Goal: Task Accomplishment & Management: Use online tool/utility

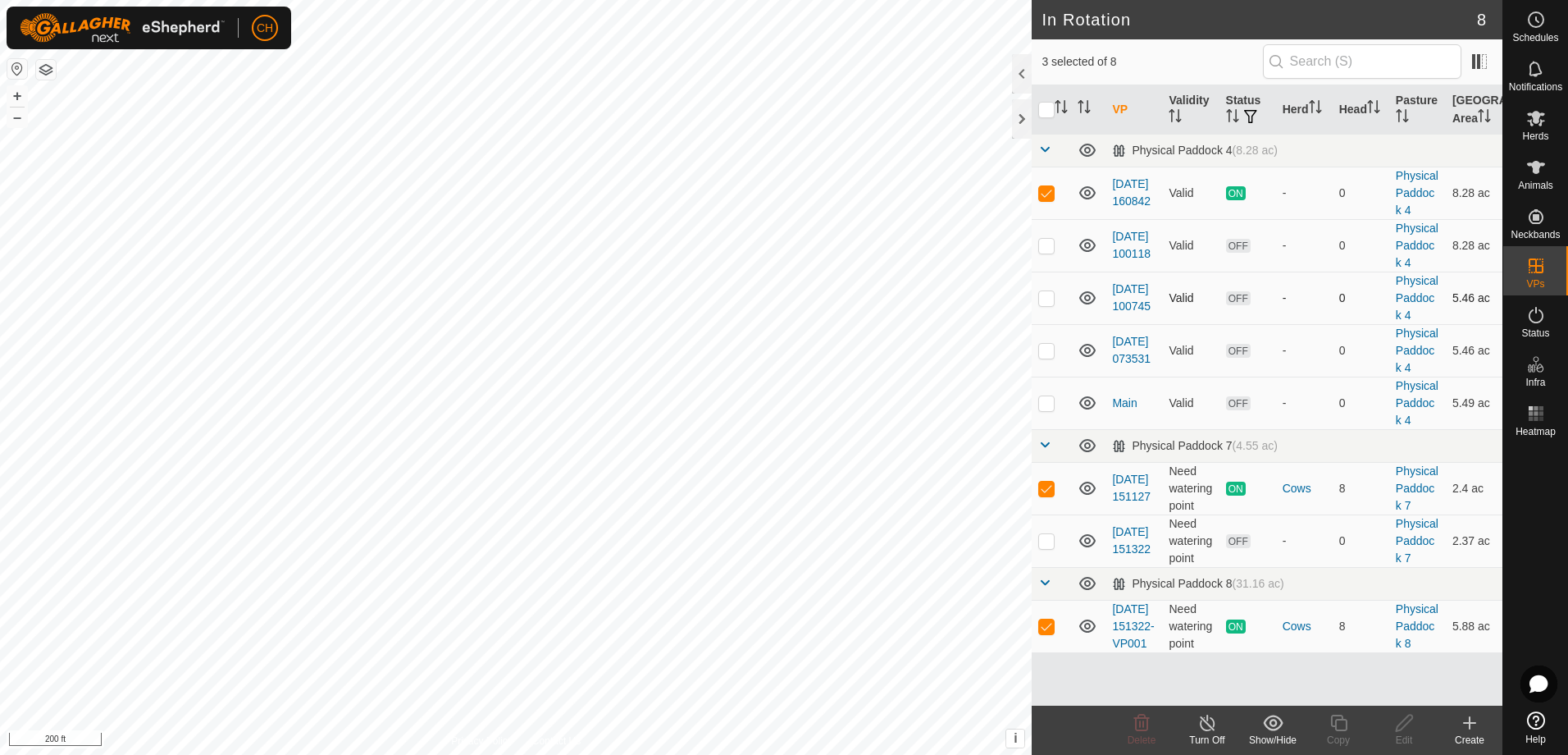
scroll to position [86, 0]
checkbox input "true"
click at [1529, 136] on span "Herds" at bounding box center [1535, 136] width 26 height 10
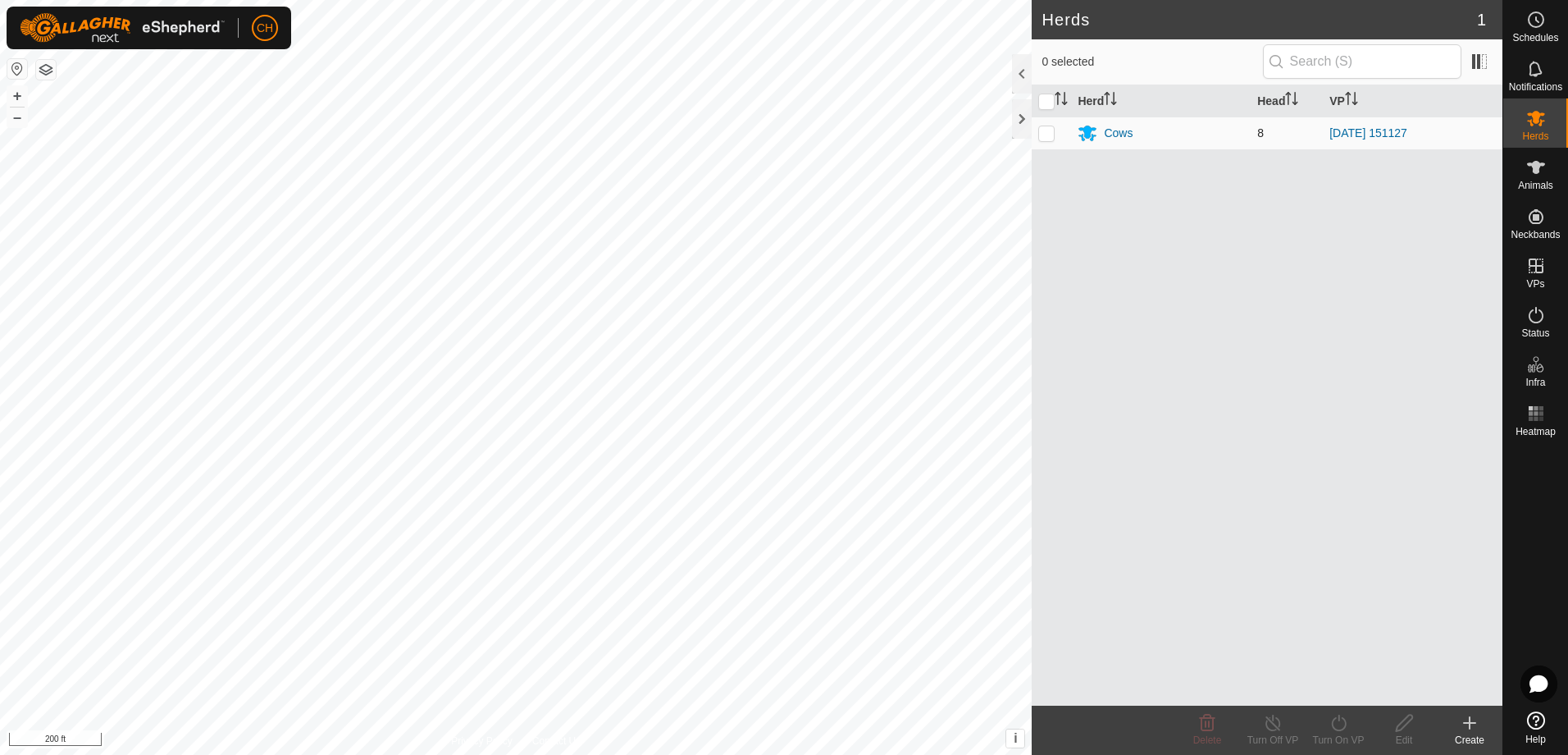
click at [1046, 133] on p-checkbox at bounding box center [1047, 132] width 17 height 13
checkbox input "true"
click at [1335, 727] on icon at bounding box center [1338, 723] width 20 height 19
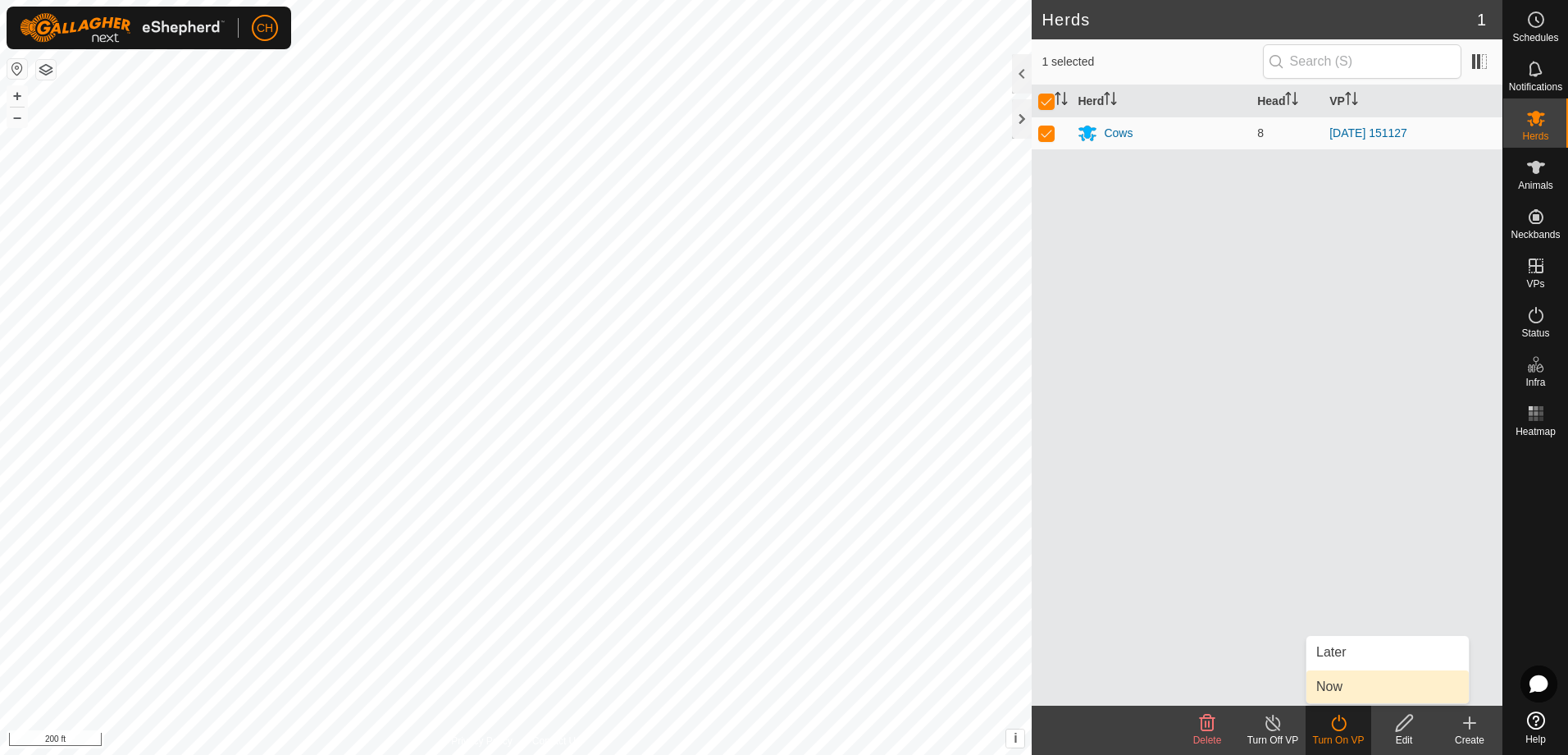
click at [1333, 682] on link "Now" at bounding box center [1387, 687] width 162 height 33
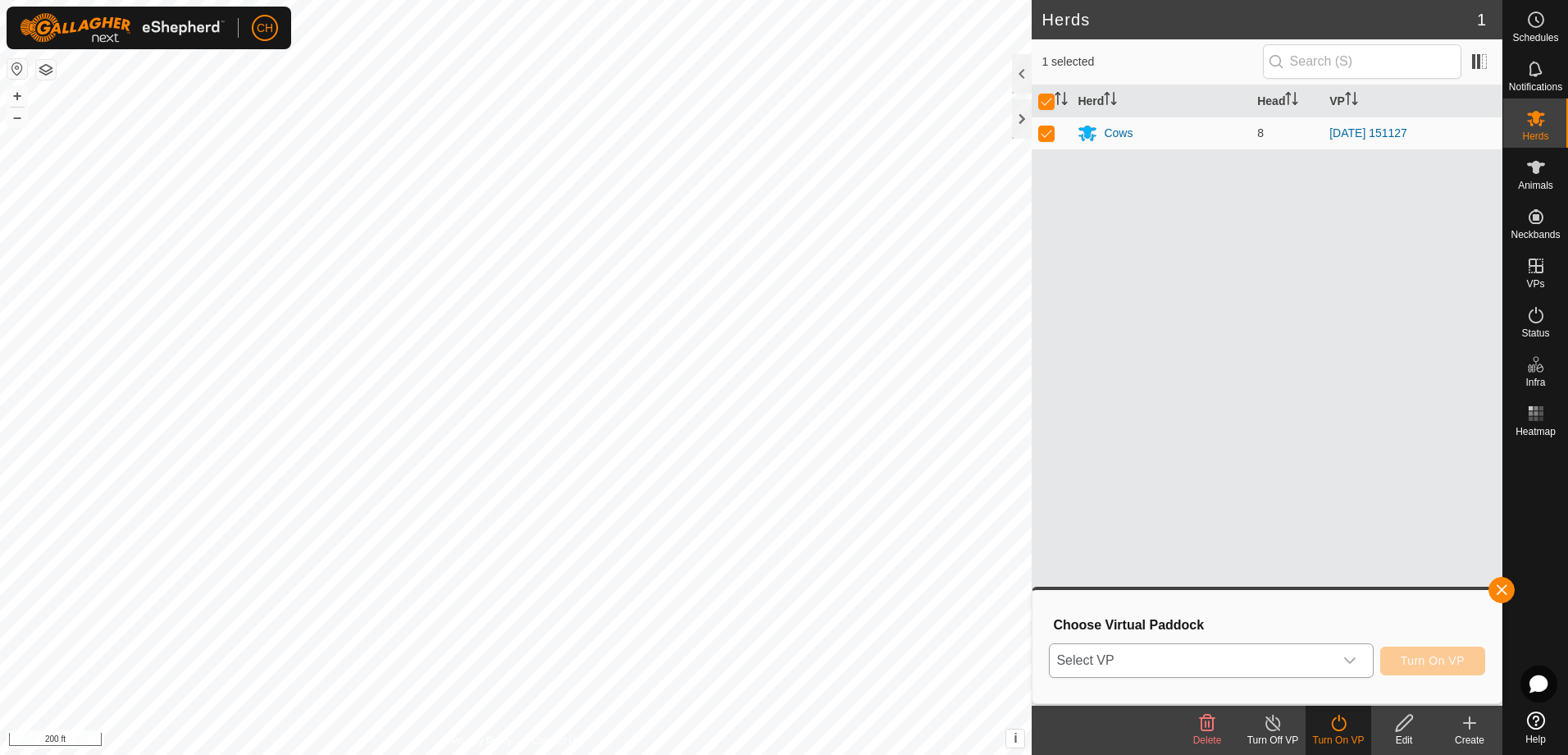
click at [1352, 663] on icon "dropdown trigger" at bounding box center [1350, 660] width 12 height 7
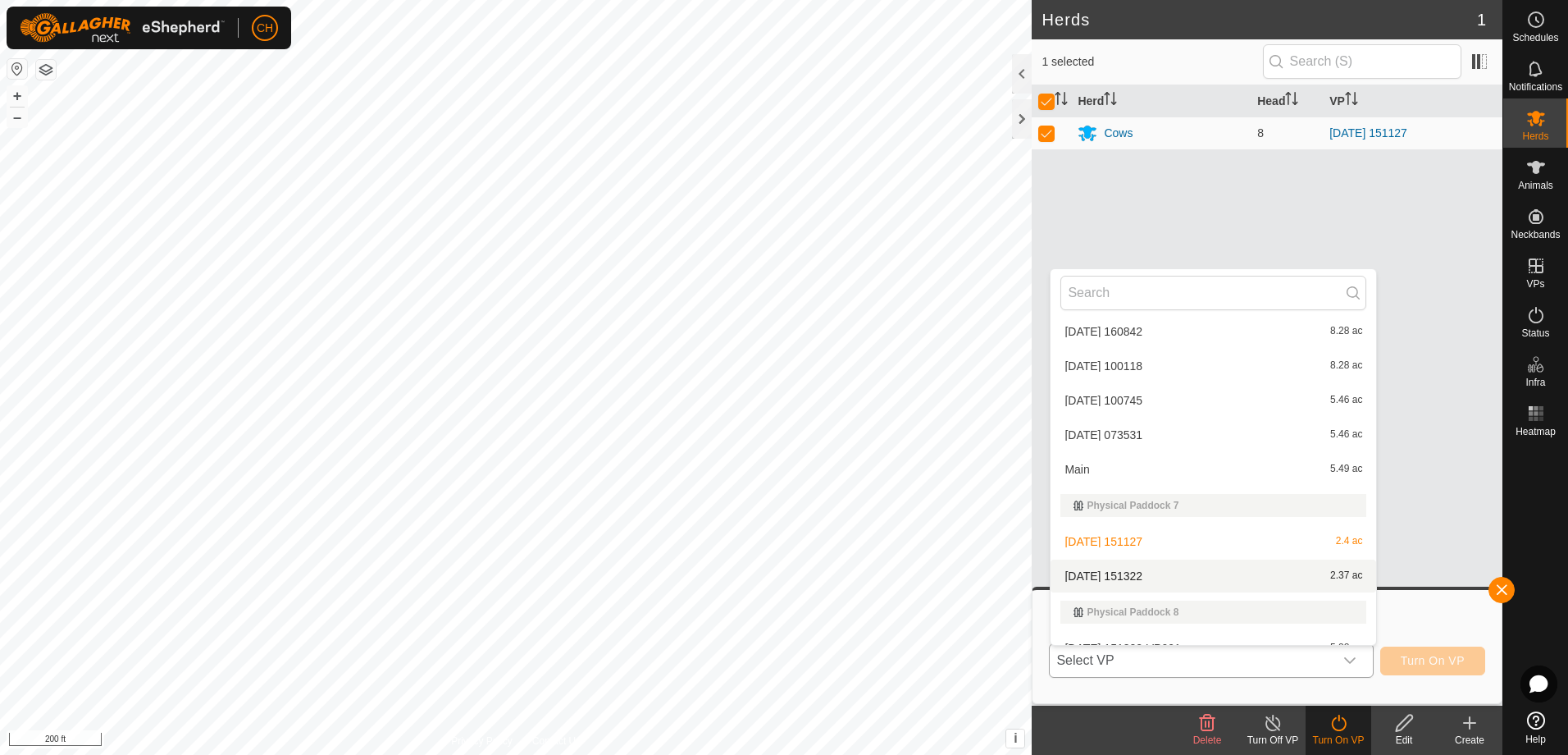
scroll to position [59, 0]
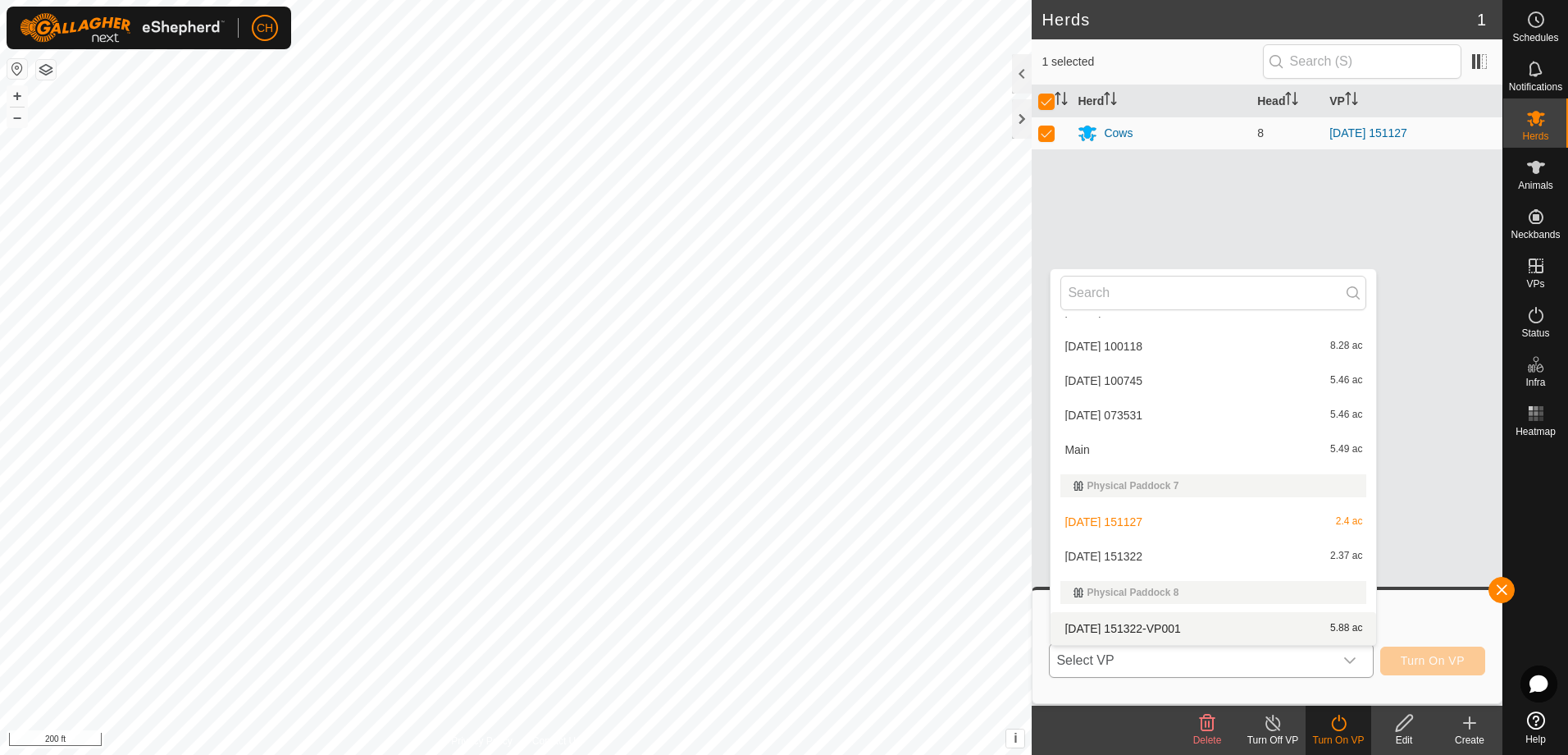
click at [1133, 629] on li "[DATE] 151322-VP001 5.88 ac" at bounding box center [1213, 629] width 326 height 33
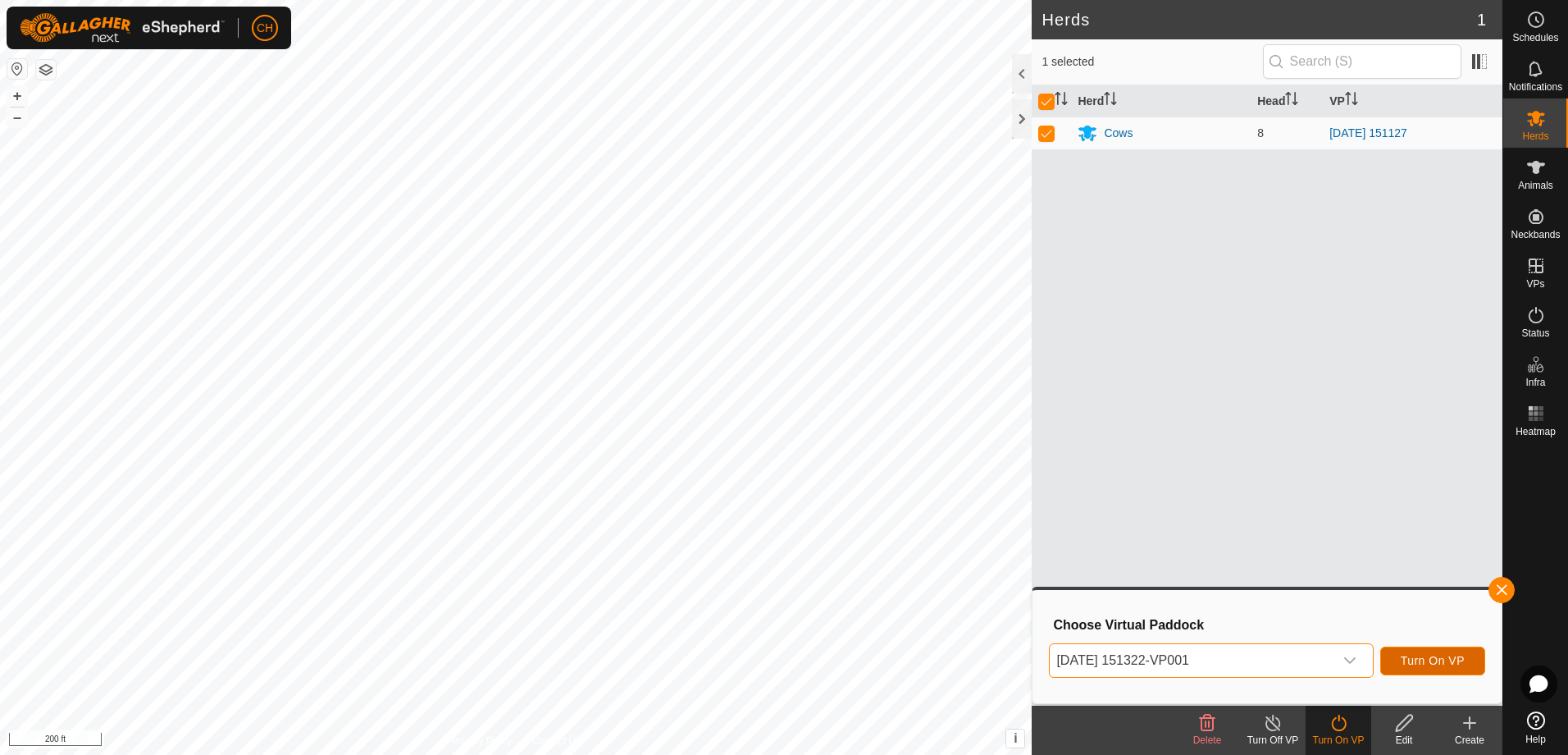
click at [1443, 665] on span "Turn On VP" at bounding box center [1433, 660] width 64 height 13
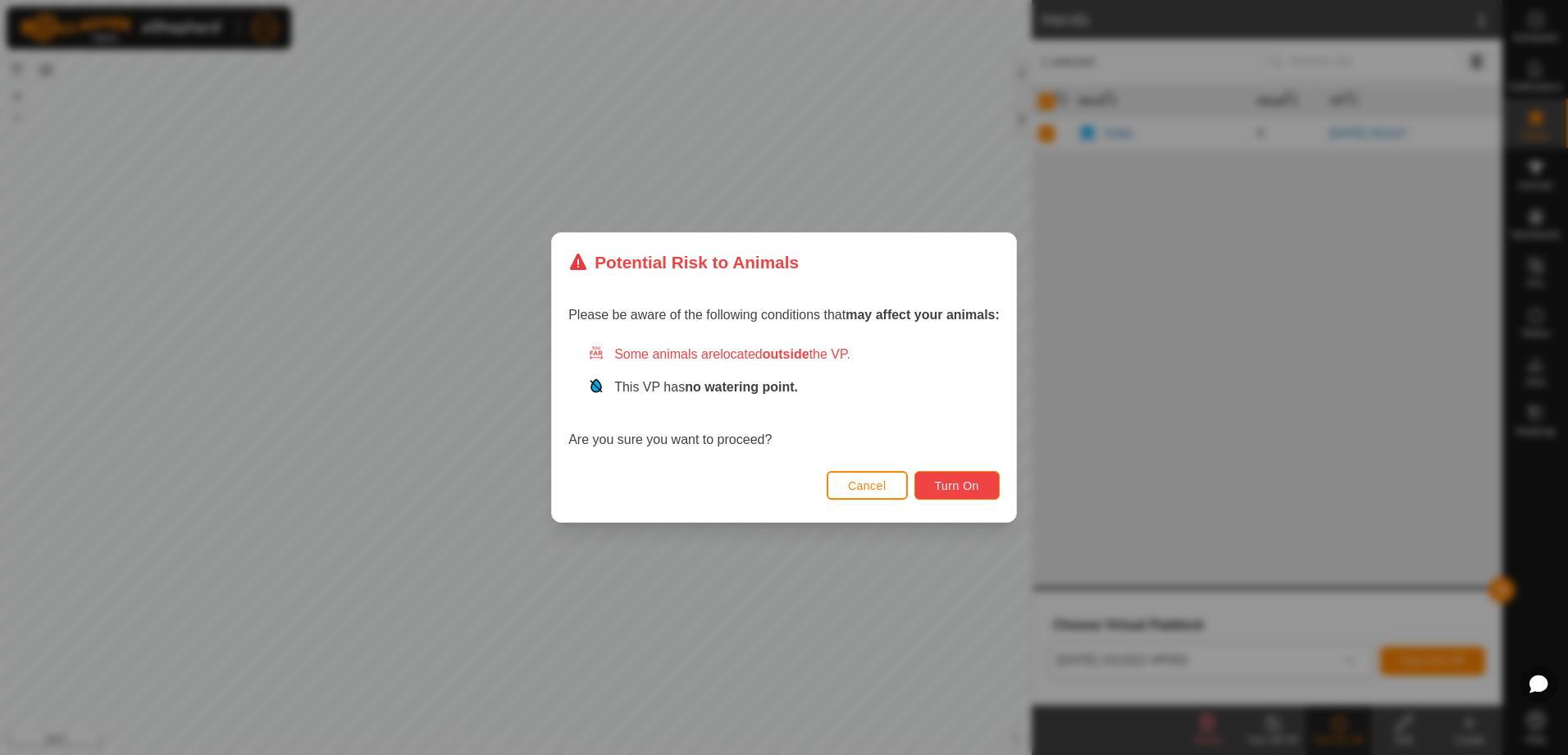
click at [955, 487] on span "Turn On" at bounding box center [957, 485] width 45 height 13
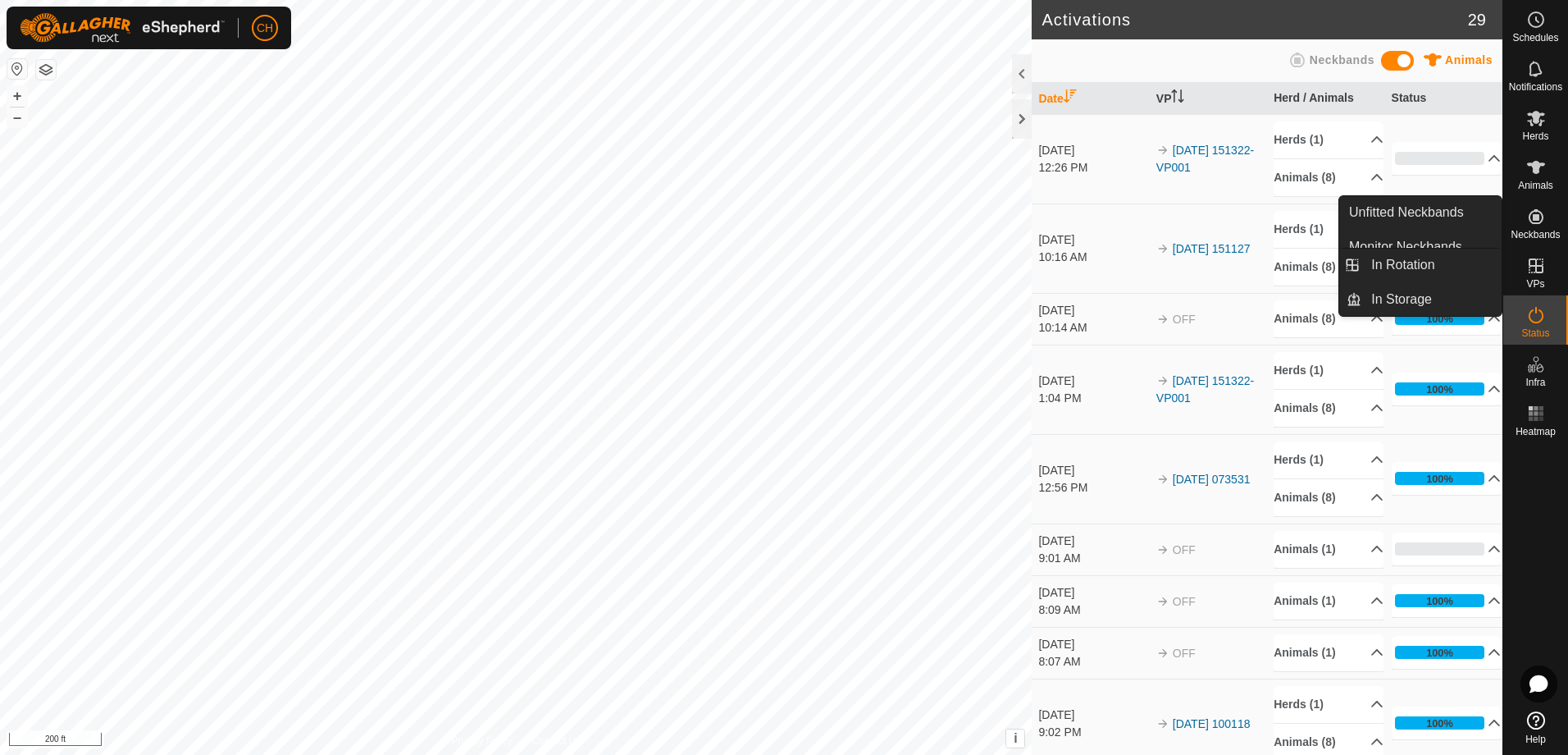
click at [1540, 275] on icon at bounding box center [1536, 266] width 19 height 19
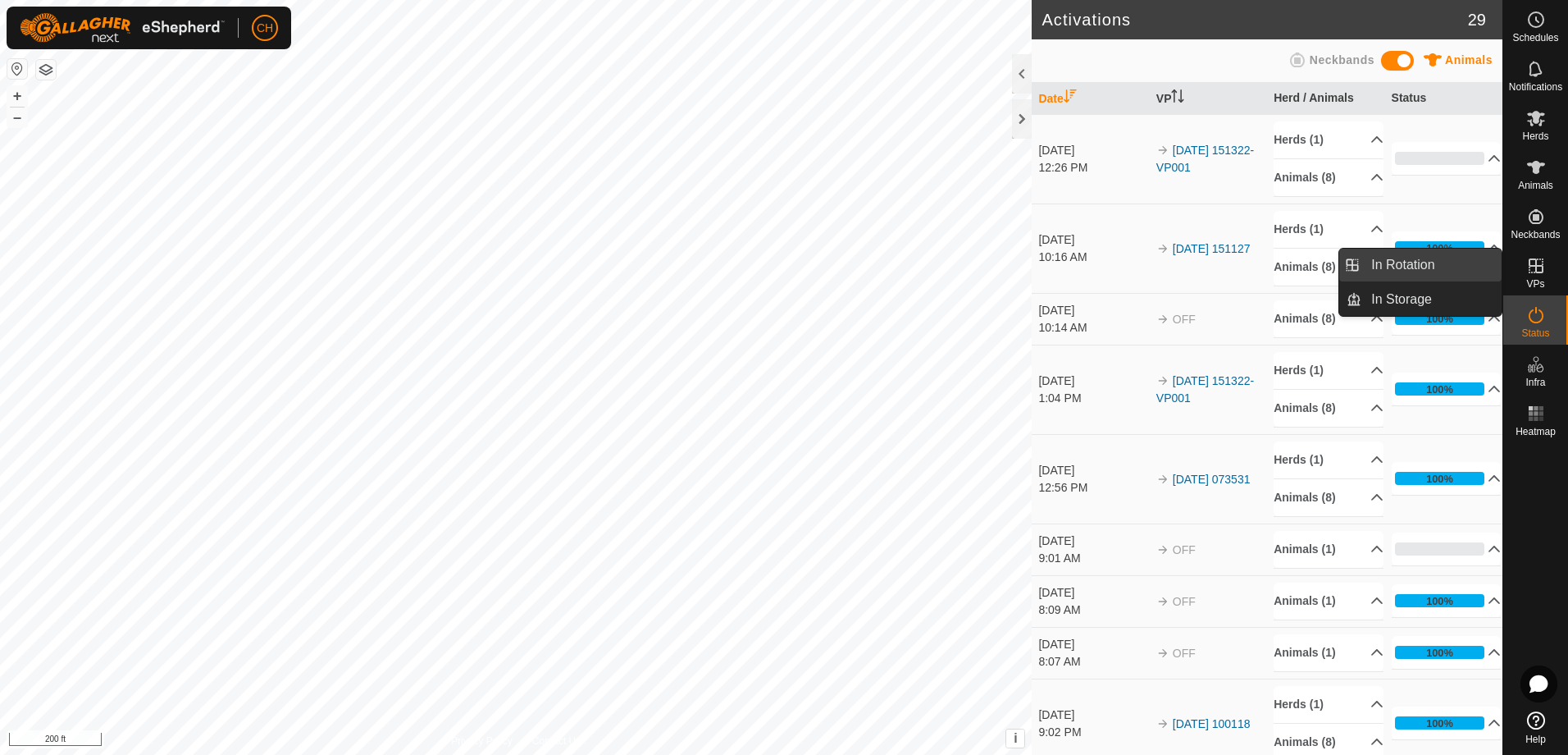
click at [1432, 273] on link "In Rotation" at bounding box center [1432, 266] width 140 height 33
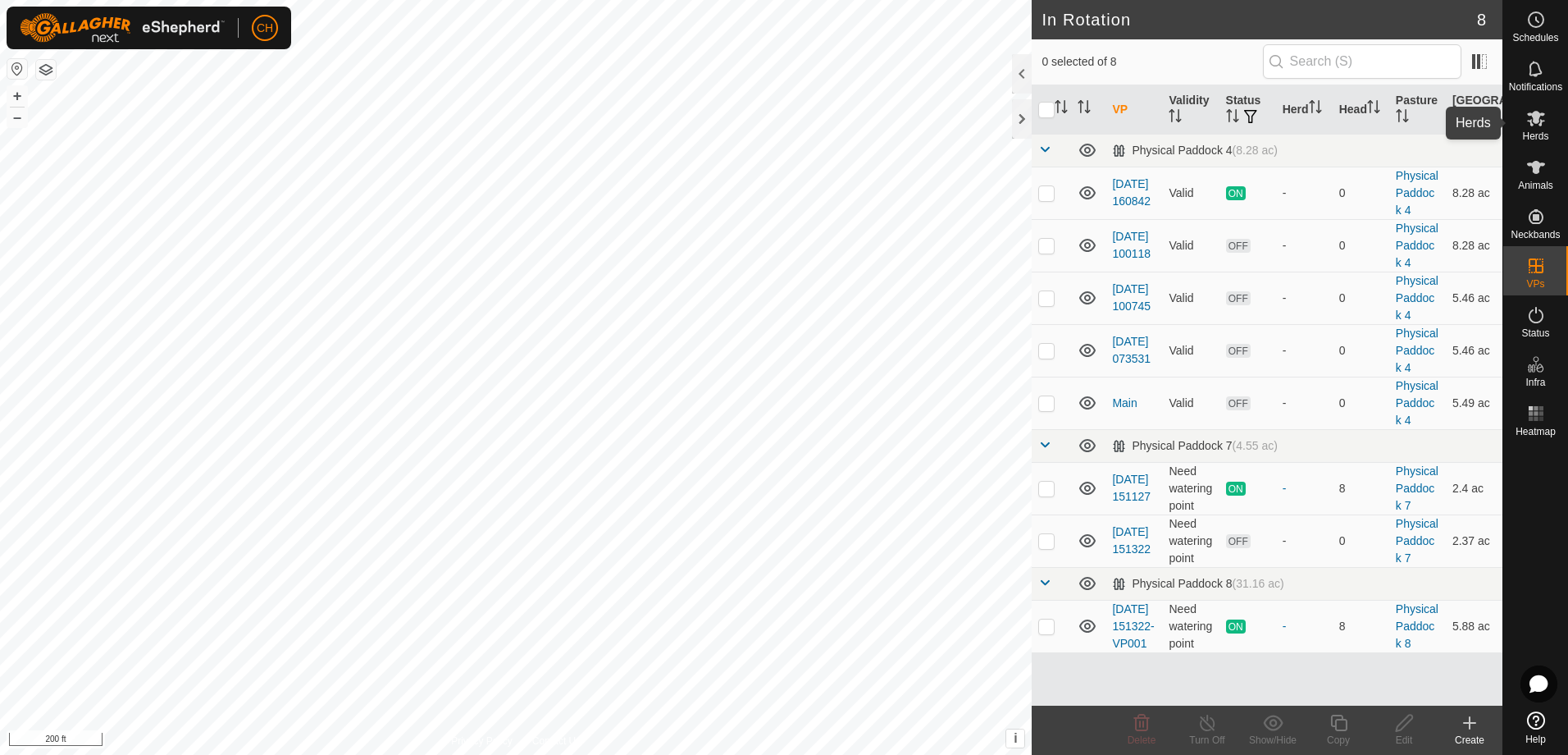
drag, startPoint x: 1537, startPoint y: 124, endPoint x: 1518, endPoint y: 126, distance: 19.1
click at [1537, 124] on icon at bounding box center [1536, 118] width 19 height 19
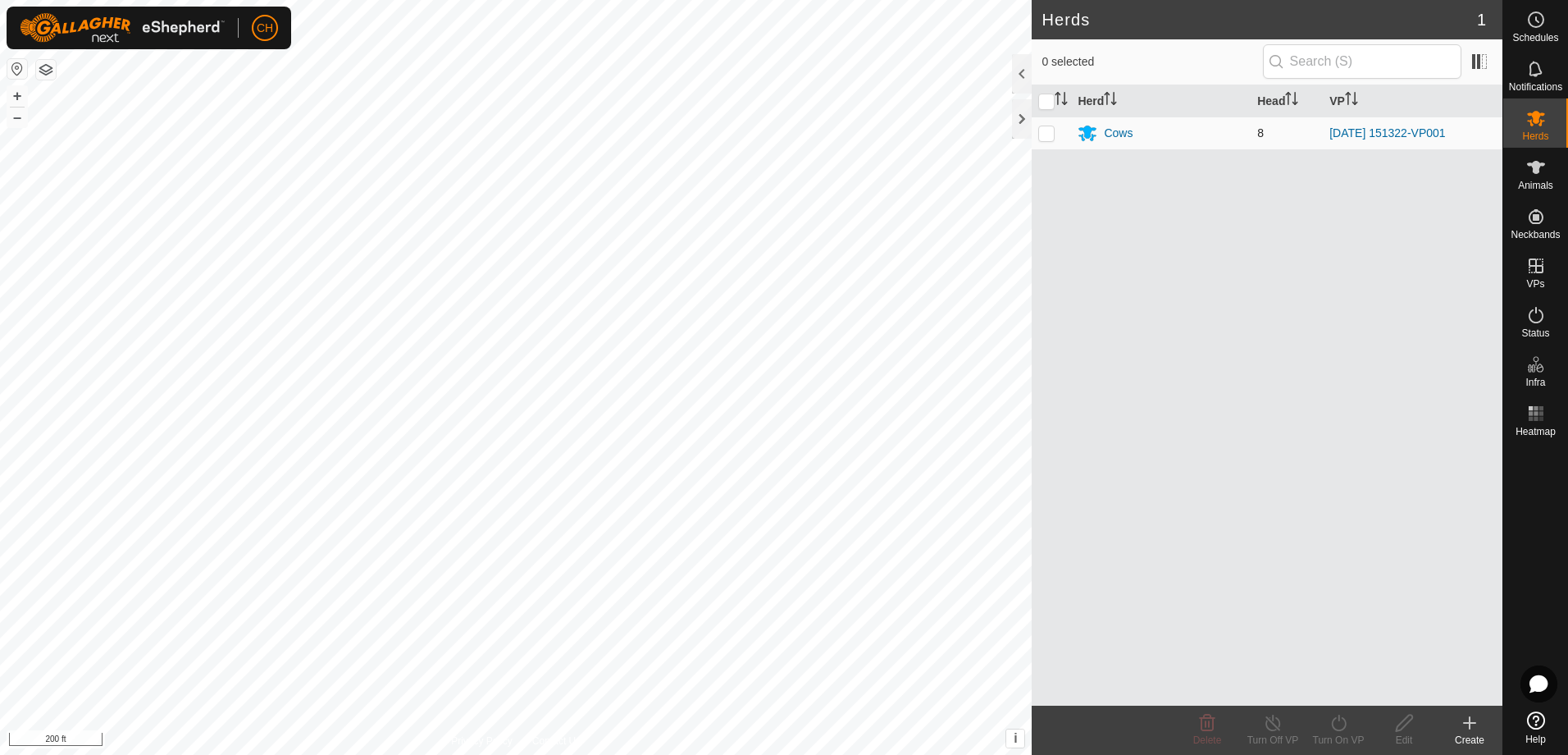
click at [1043, 134] on p-checkbox at bounding box center [1047, 132] width 17 height 13
checkbox input "true"
click at [1047, 134] on p-checkbox at bounding box center [1047, 132] width 17 height 13
checkbox input "false"
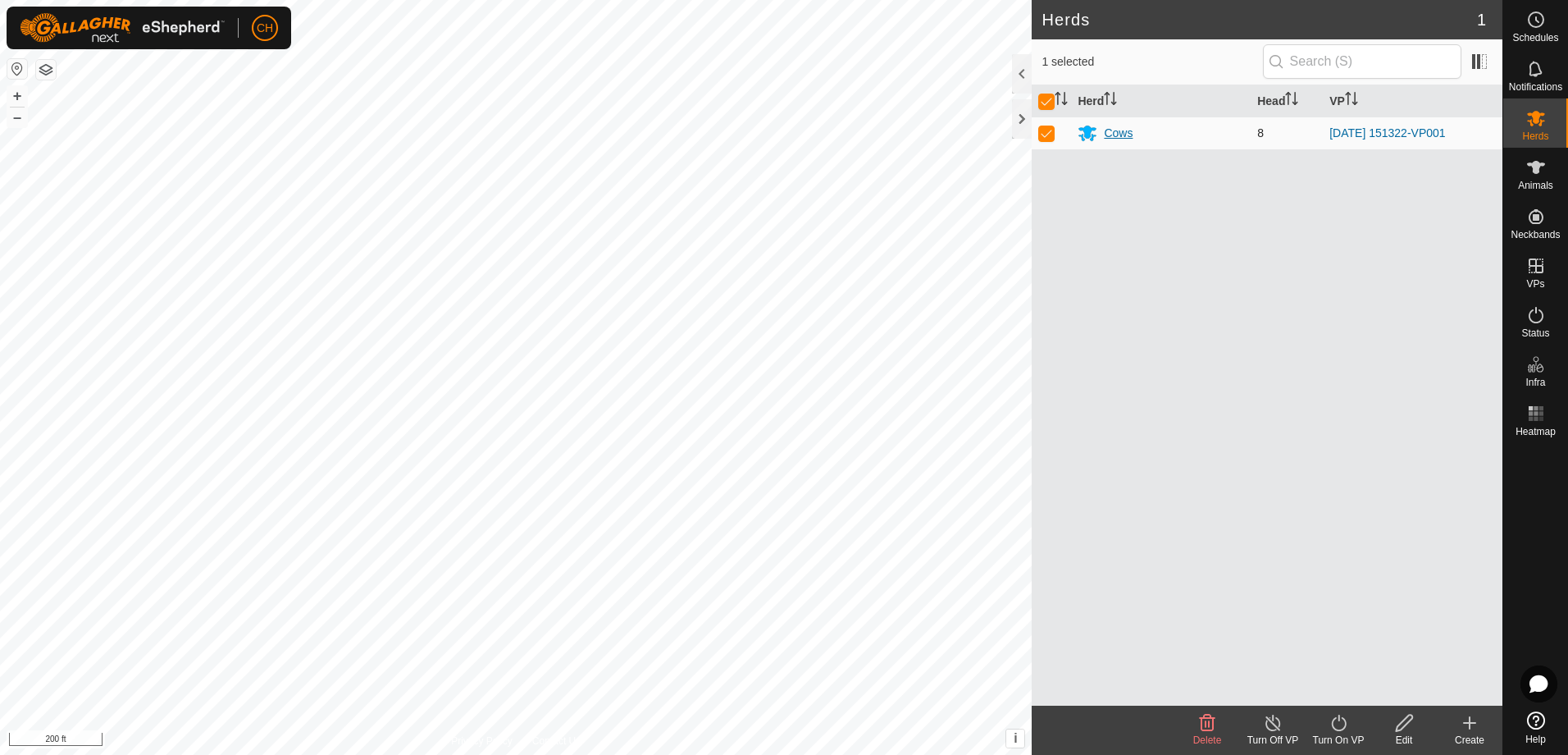
checkbox input "false"
click at [1126, 136] on div "Cows" at bounding box center [1119, 133] width 29 height 18
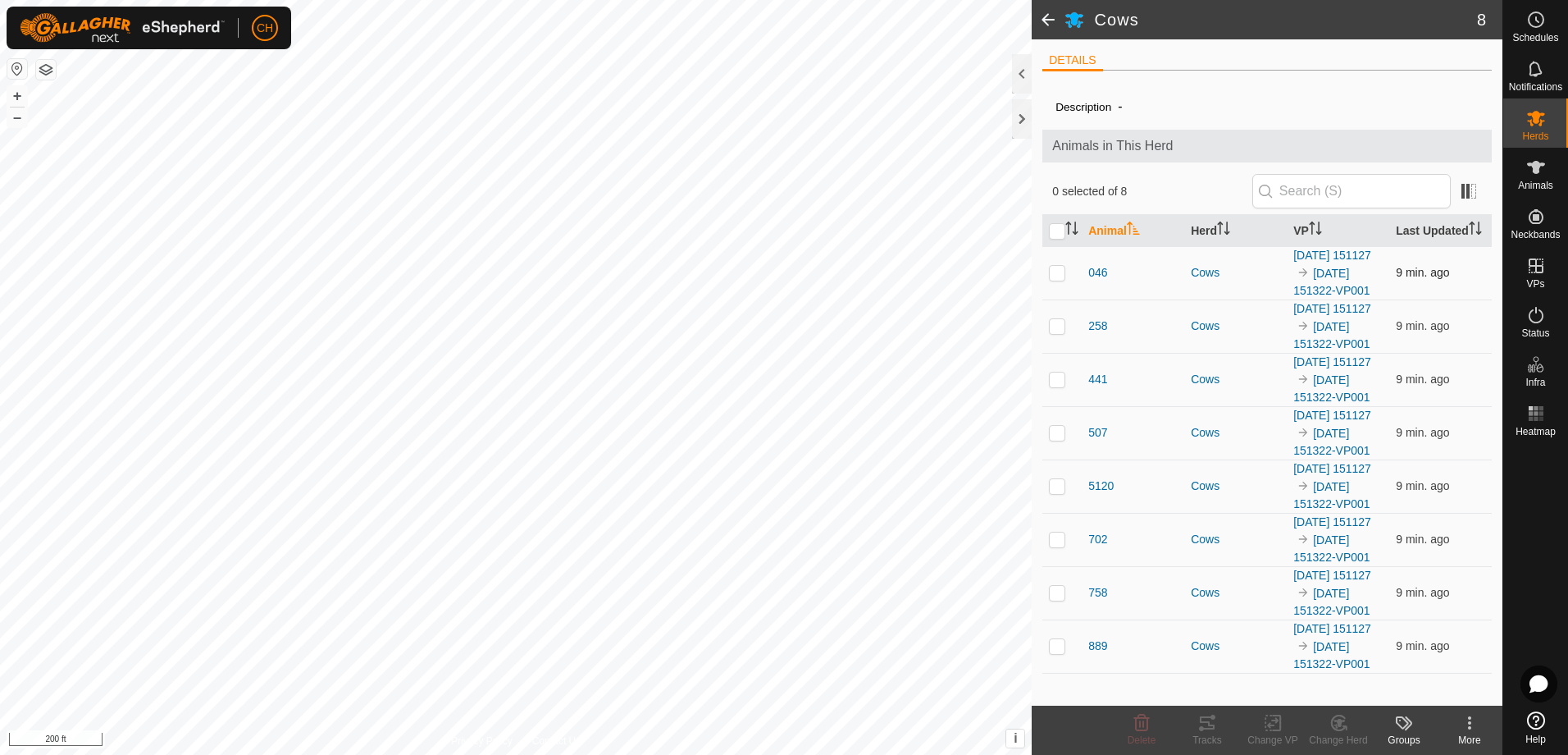
click at [1060, 279] on p-checkbox at bounding box center [1057, 271] width 17 height 13
click at [1207, 726] on icon at bounding box center [1207, 723] width 19 height 19
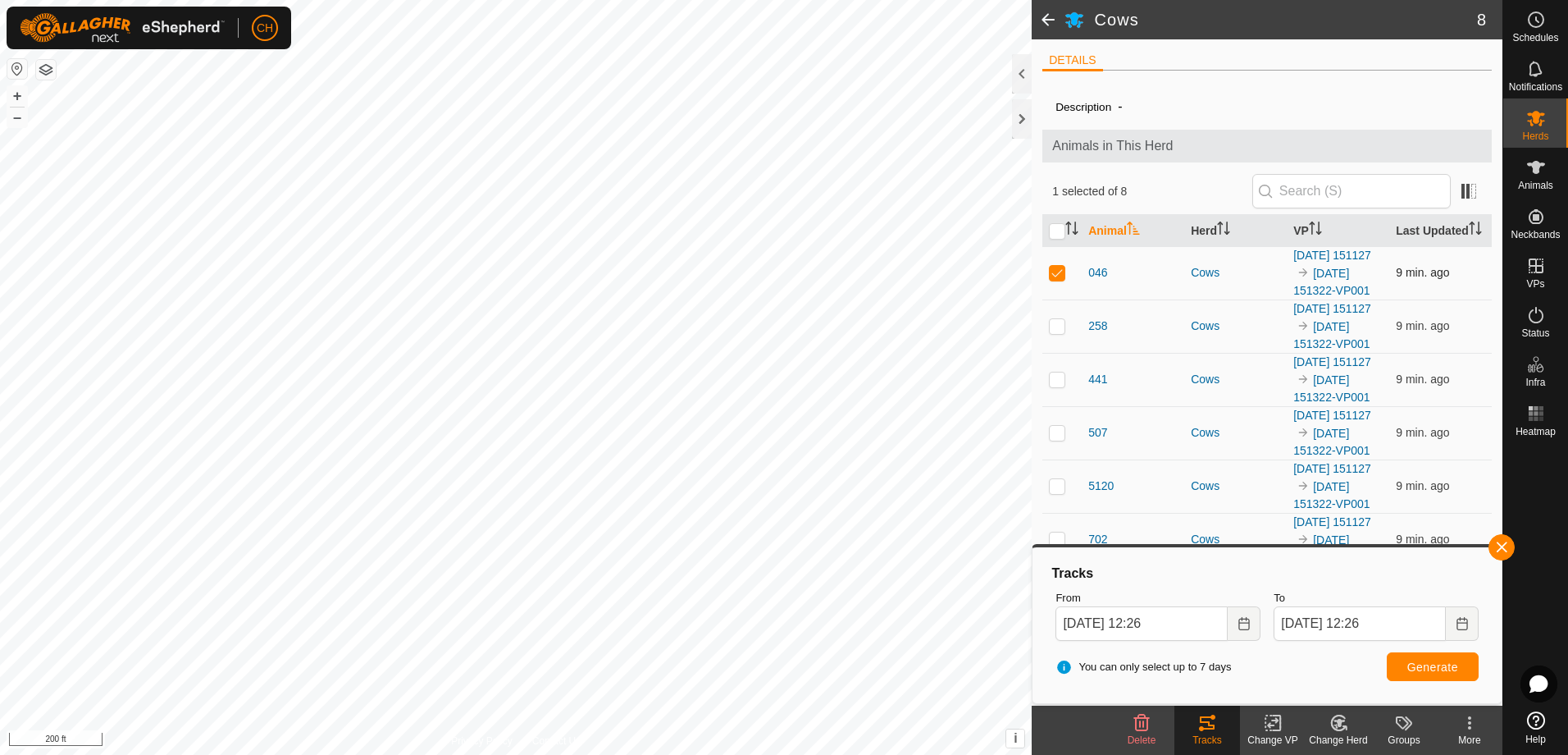
click at [1059, 290] on td at bounding box center [1062, 272] width 39 height 54
checkbox input "false"
click at [1504, 552] on button "button" at bounding box center [1502, 547] width 26 height 26
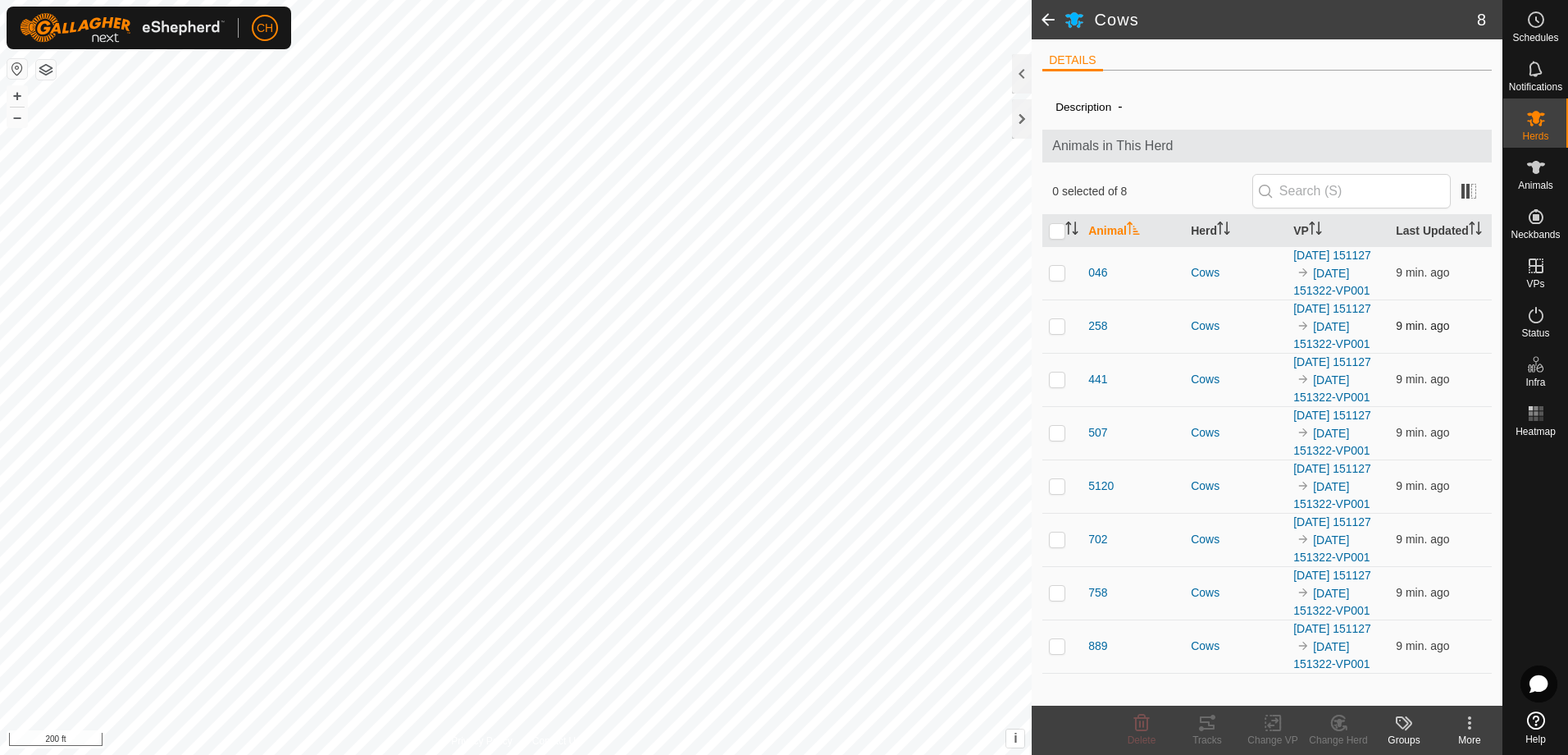
click at [1056, 353] on td at bounding box center [1062, 326] width 39 height 54
click at [1209, 737] on div "Tracks" at bounding box center [1207, 739] width 65 height 15
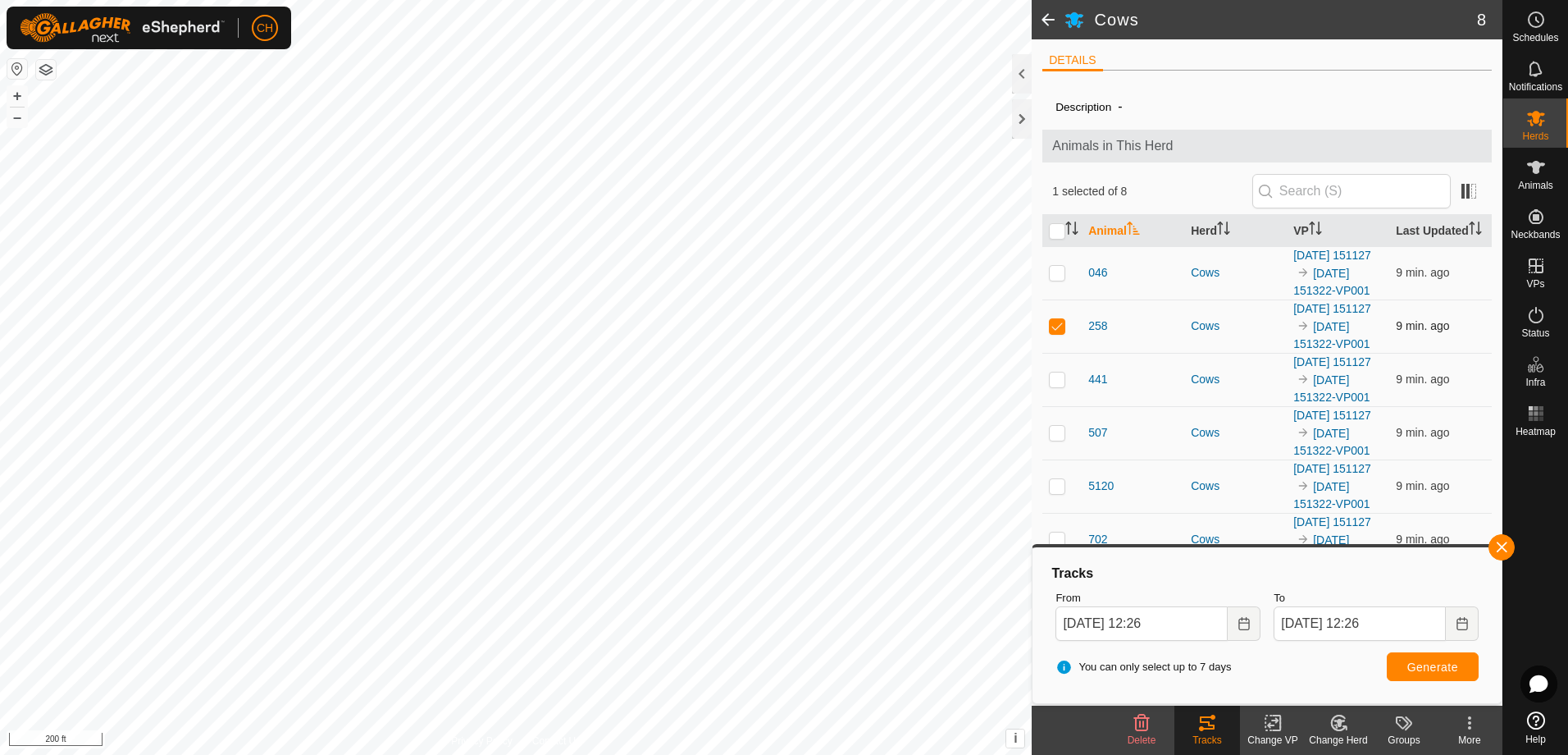
click at [1054, 333] on p-checkbox at bounding box center [1057, 325] width 17 height 13
checkbox input "false"
drag, startPoint x: 1507, startPoint y: 543, endPoint x: 1232, endPoint y: 485, distance: 281.0
click at [1504, 543] on button "button" at bounding box center [1502, 547] width 26 height 26
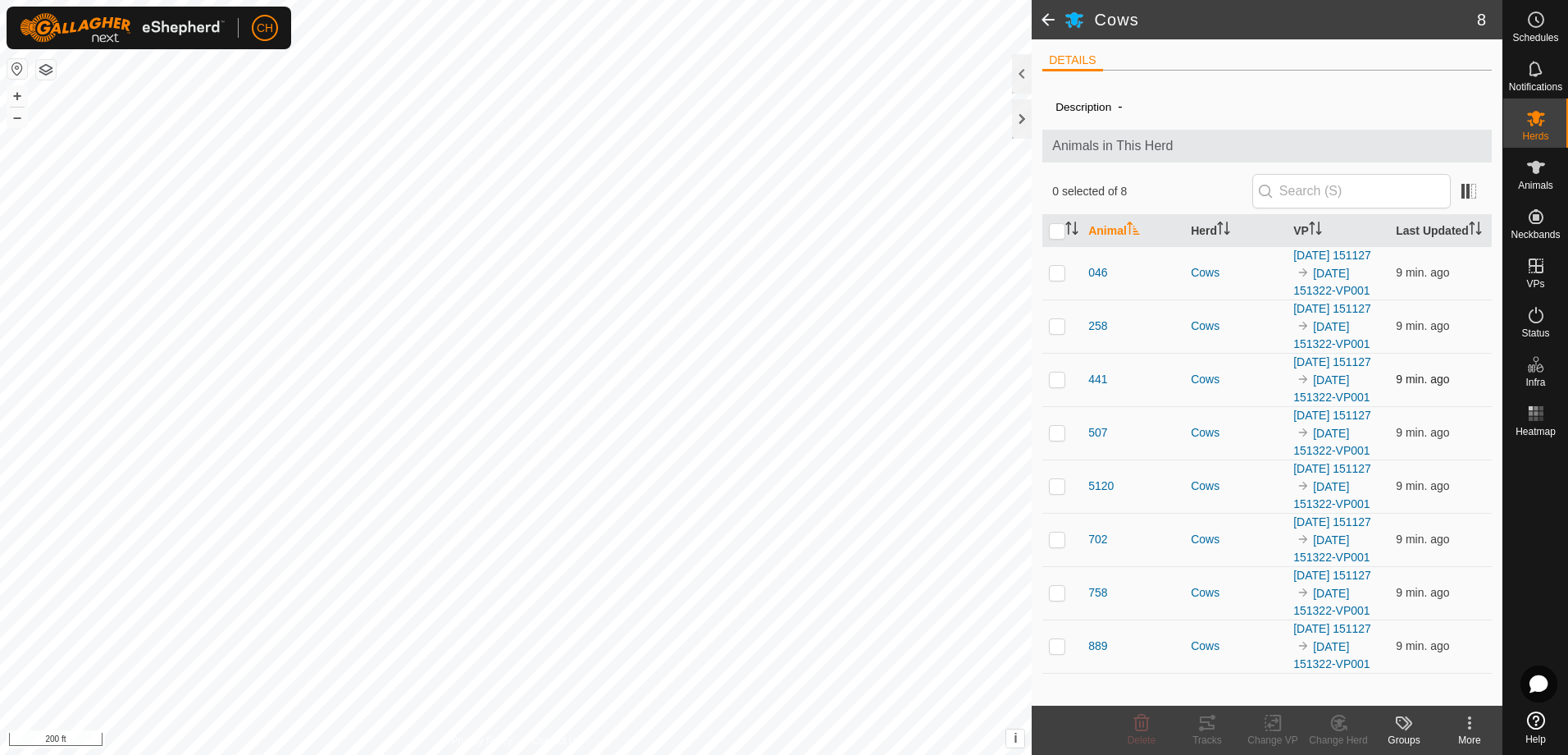
click at [1057, 385] on p-checkbox at bounding box center [1057, 378] width 17 height 13
click at [1210, 725] on icon at bounding box center [1207, 722] width 15 height 13
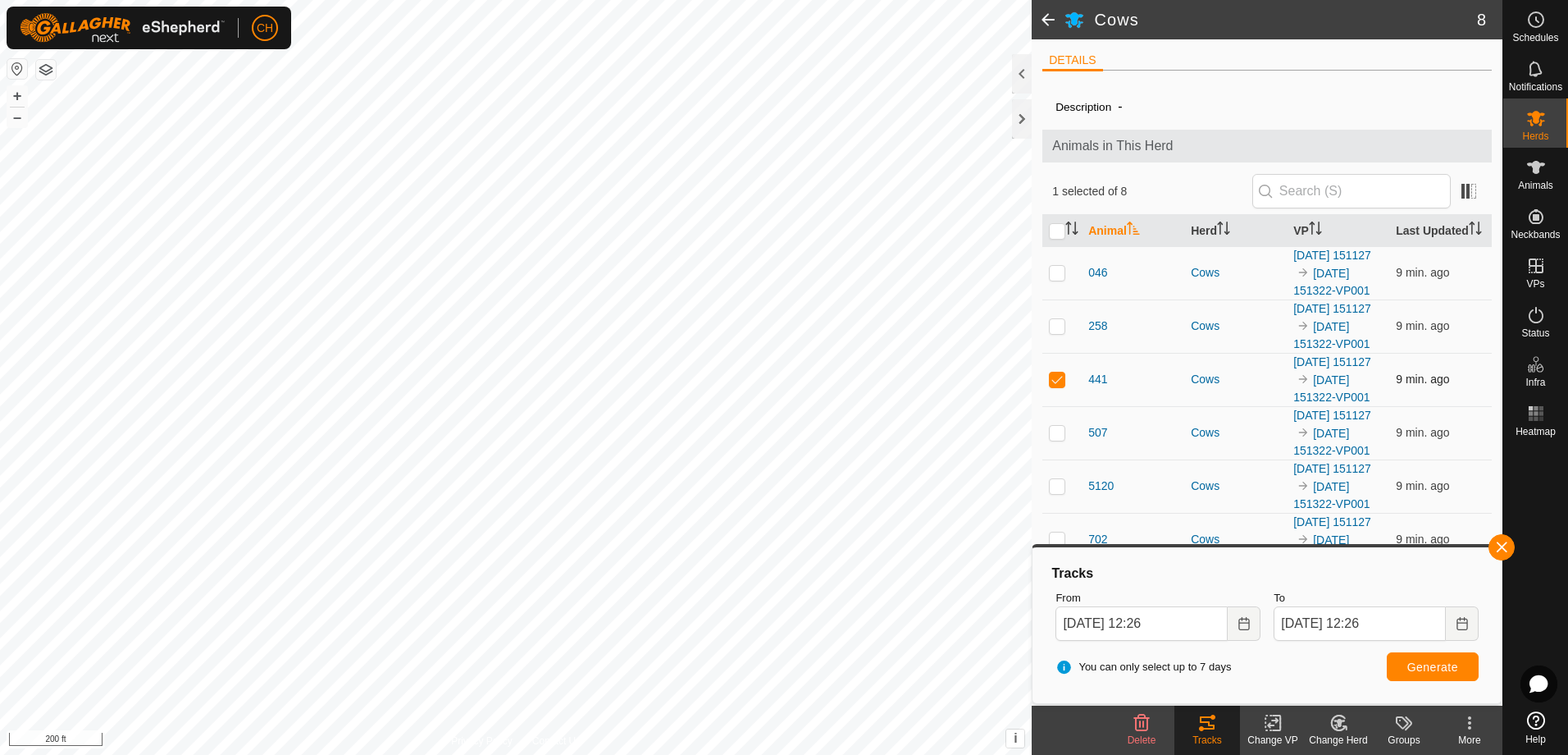
click at [1059, 385] on p-checkbox at bounding box center [1057, 378] width 17 height 13
checkbox input "false"
drag, startPoint x: 1500, startPoint y: 553, endPoint x: 1395, endPoint y: 540, distance: 105.8
click at [1500, 553] on button "button" at bounding box center [1502, 547] width 26 height 26
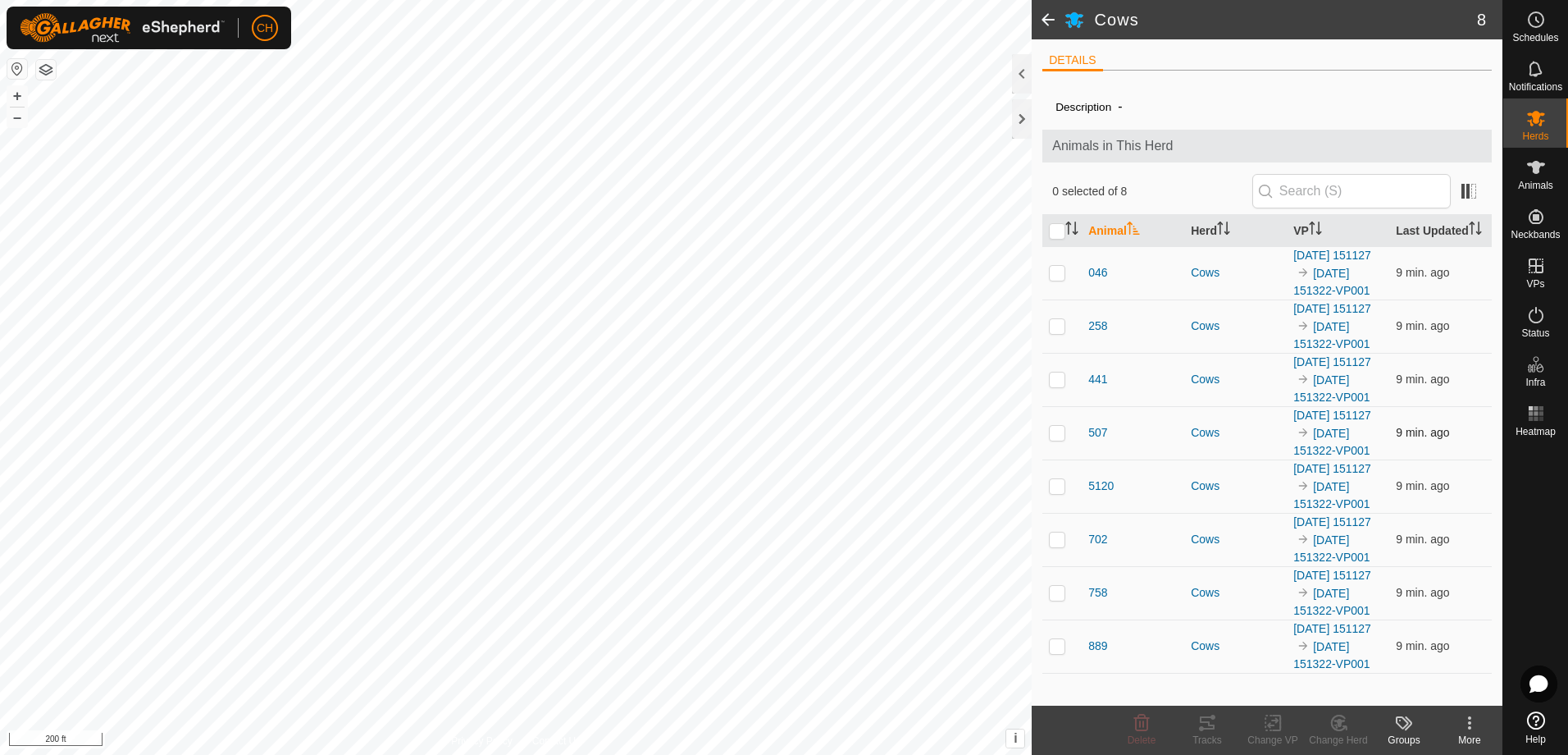
click at [1059, 439] on p-checkbox at bounding box center [1057, 432] width 17 height 13
click at [1212, 732] on icon at bounding box center [1207, 723] width 19 height 19
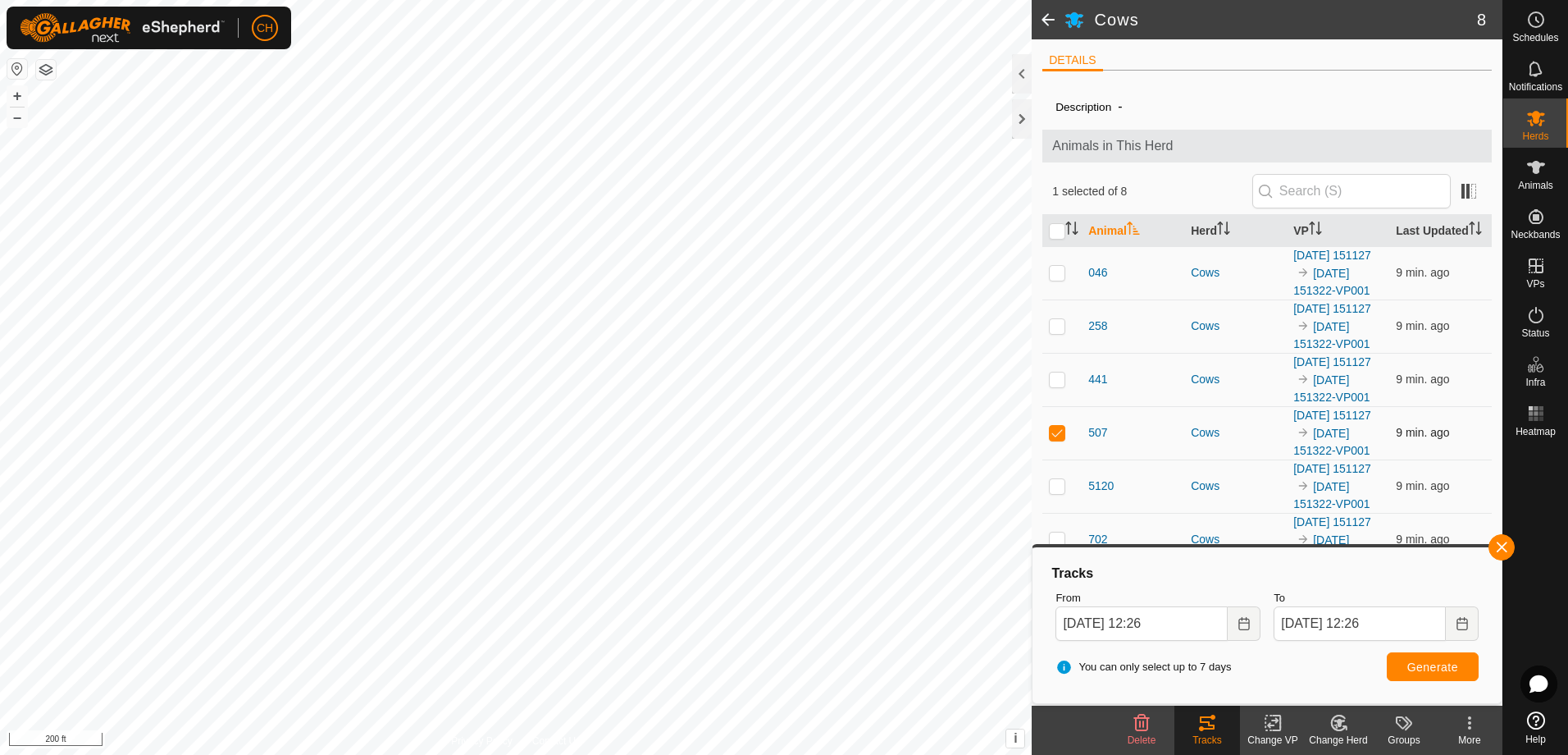
click at [1060, 439] on p-checkbox at bounding box center [1057, 432] width 17 height 13
checkbox input "false"
click at [1060, 479] on p-checkbox at bounding box center [1057, 485] width 17 height 13
click at [1499, 550] on button "button" at bounding box center [1502, 547] width 26 height 26
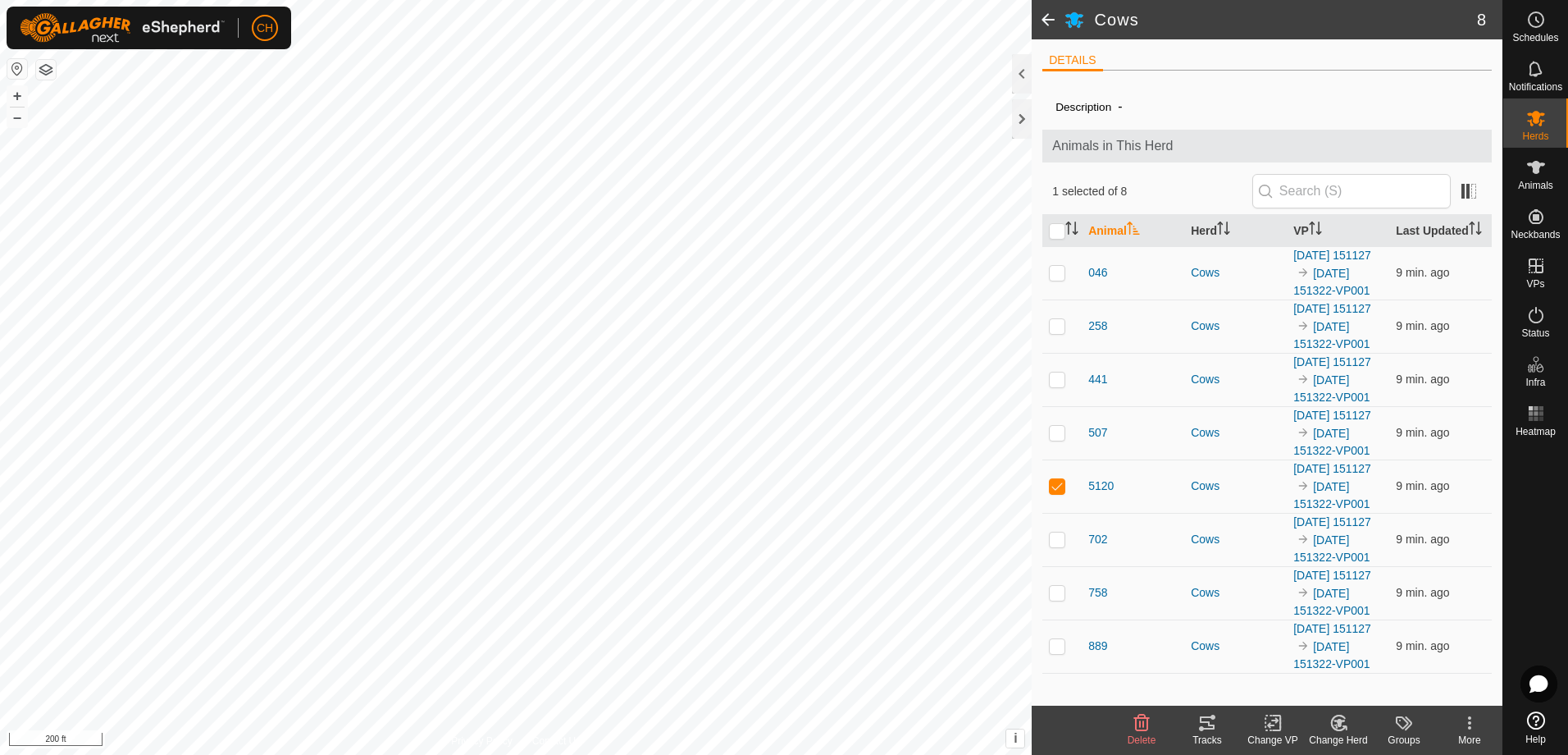
click at [1213, 725] on icon at bounding box center [1207, 722] width 15 height 13
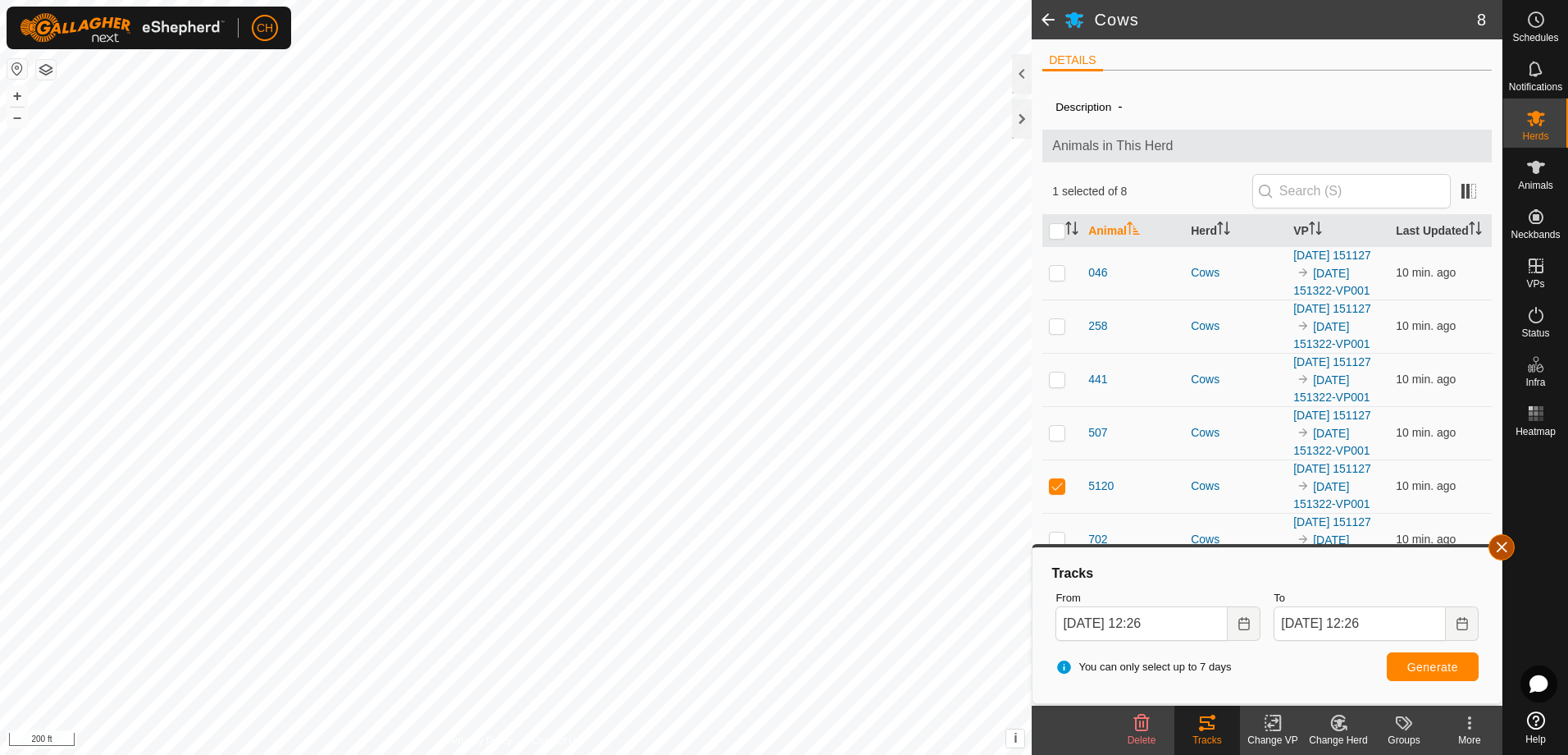
click at [1501, 549] on button "button" at bounding box center [1502, 547] width 26 height 26
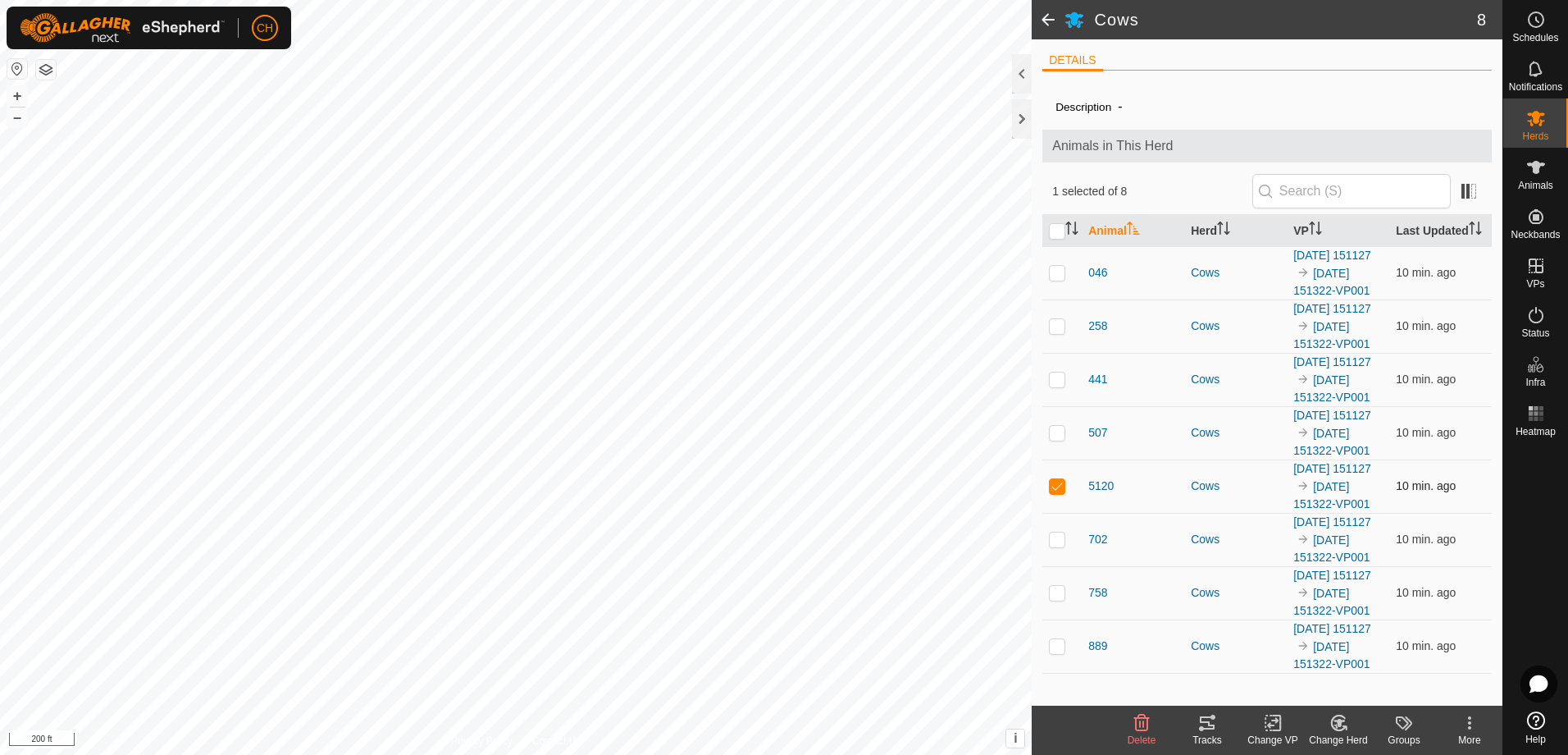
click at [1053, 479] on p-checkbox at bounding box center [1057, 485] width 17 height 13
checkbox input "false"
click at [1055, 532] on p-checkbox at bounding box center [1057, 538] width 17 height 13
click at [1215, 731] on icon at bounding box center [1207, 723] width 19 height 19
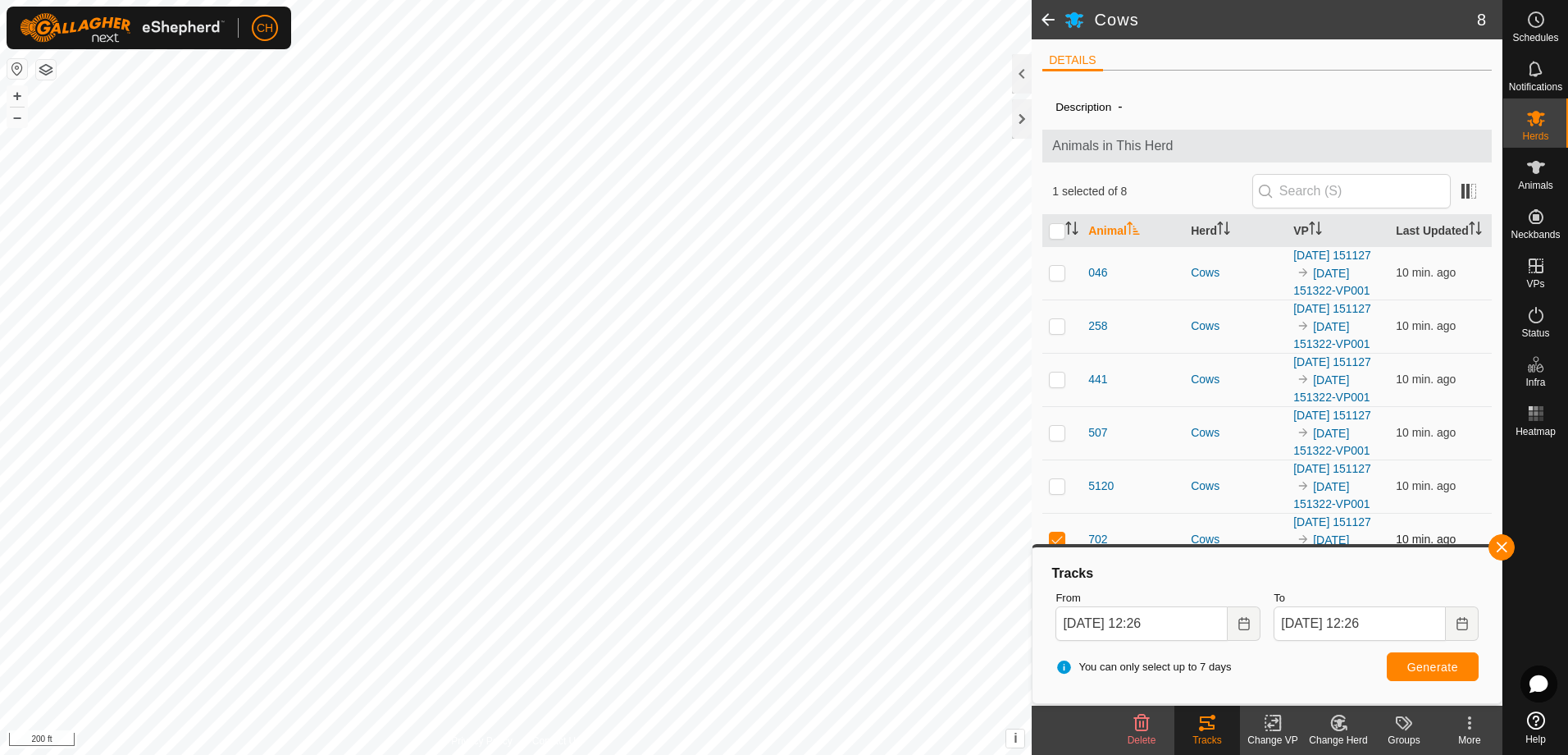
click at [1054, 532] on p-checkbox at bounding box center [1057, 538] width 17 height 13
checkbox input "false"
click at [1500, 544] on button "button" at bounding box center [1502, 547] width 26 height 26
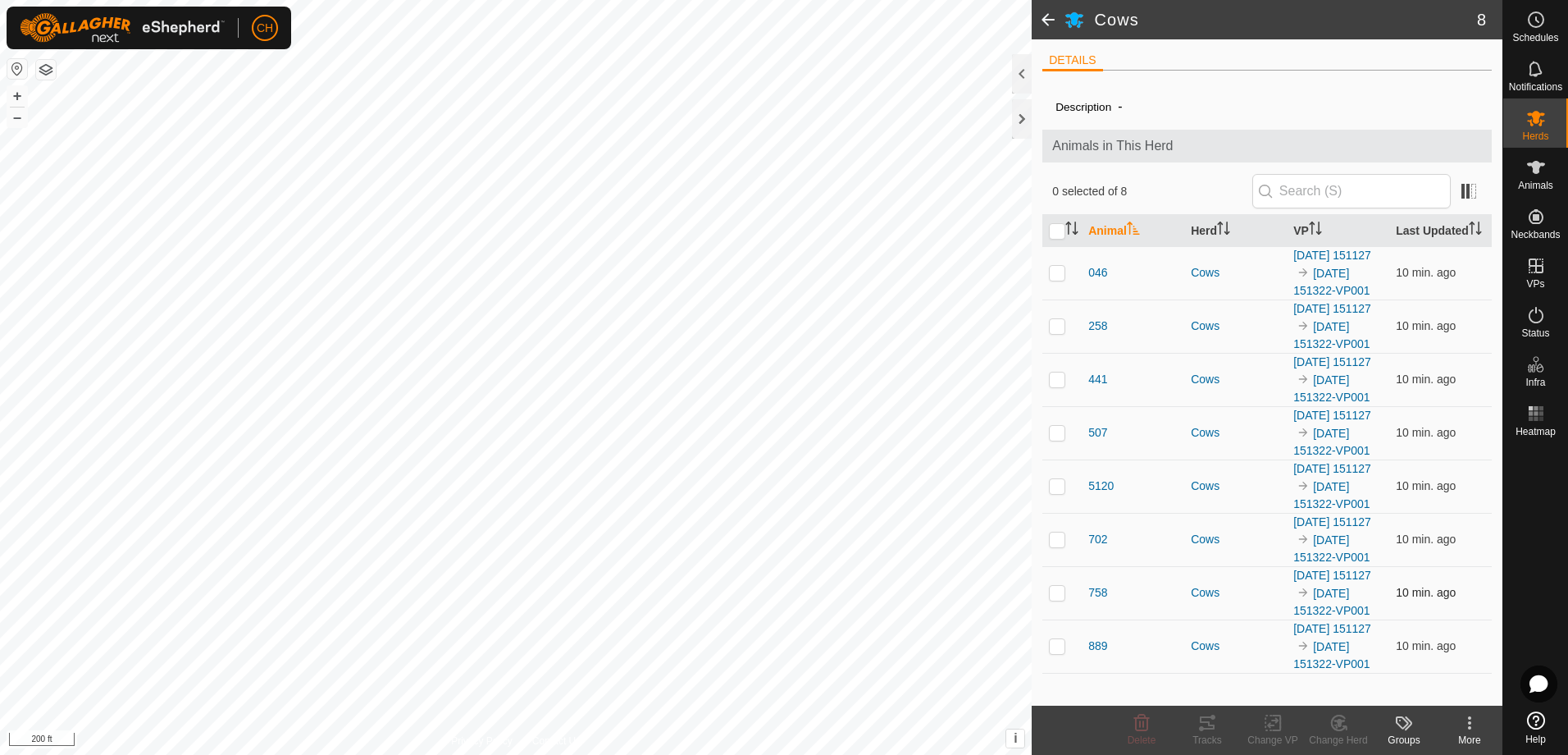
click at [1057, 595] on p-checkbox at bounding box center [1057, 592] width 17 height 13
checkbox input "true"
click at [1203, 730] on icon at bounding box center [1207, 722] width 15 height 13
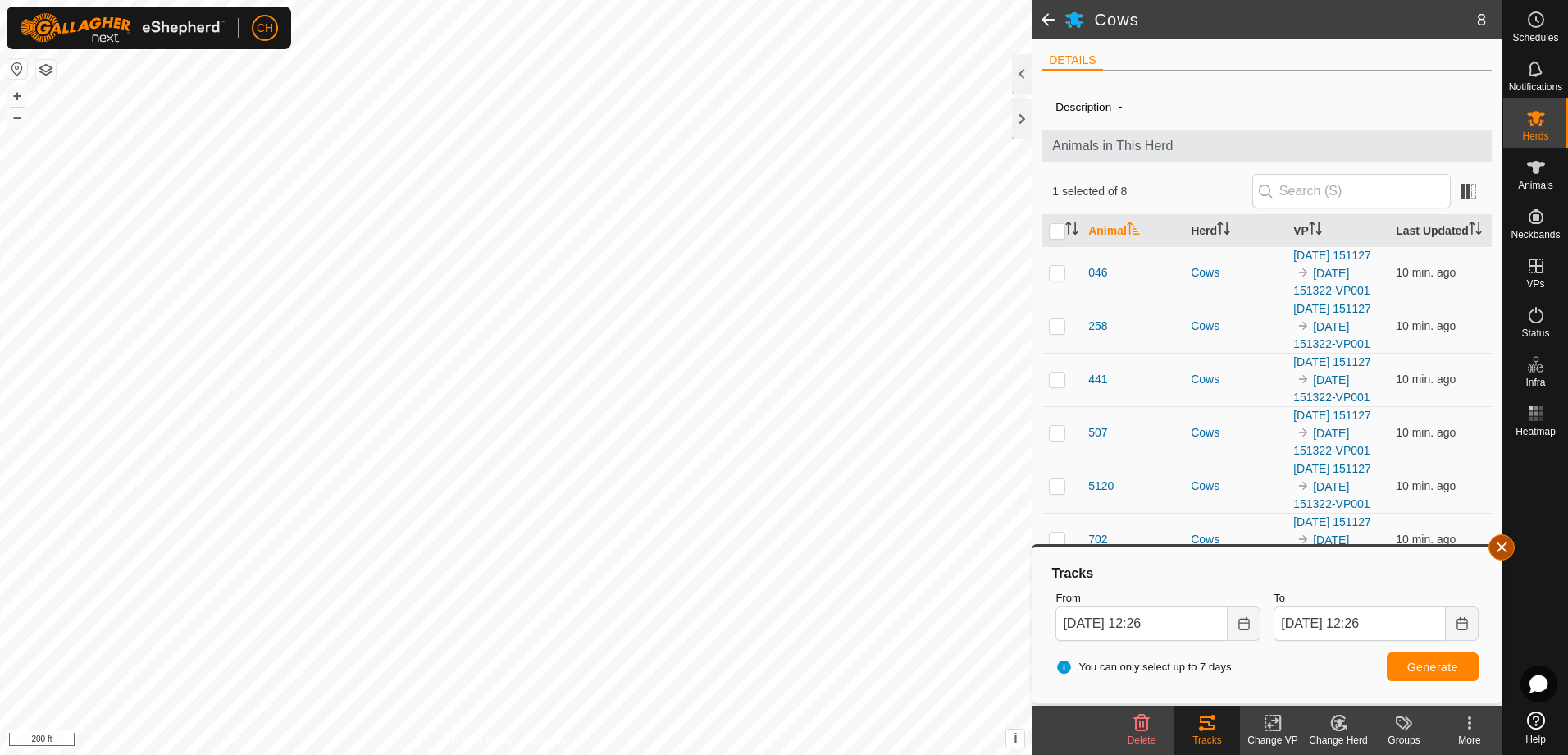
click at [1505, 553] on button "button" at bounding box center [1502, 547] width 26 height 26
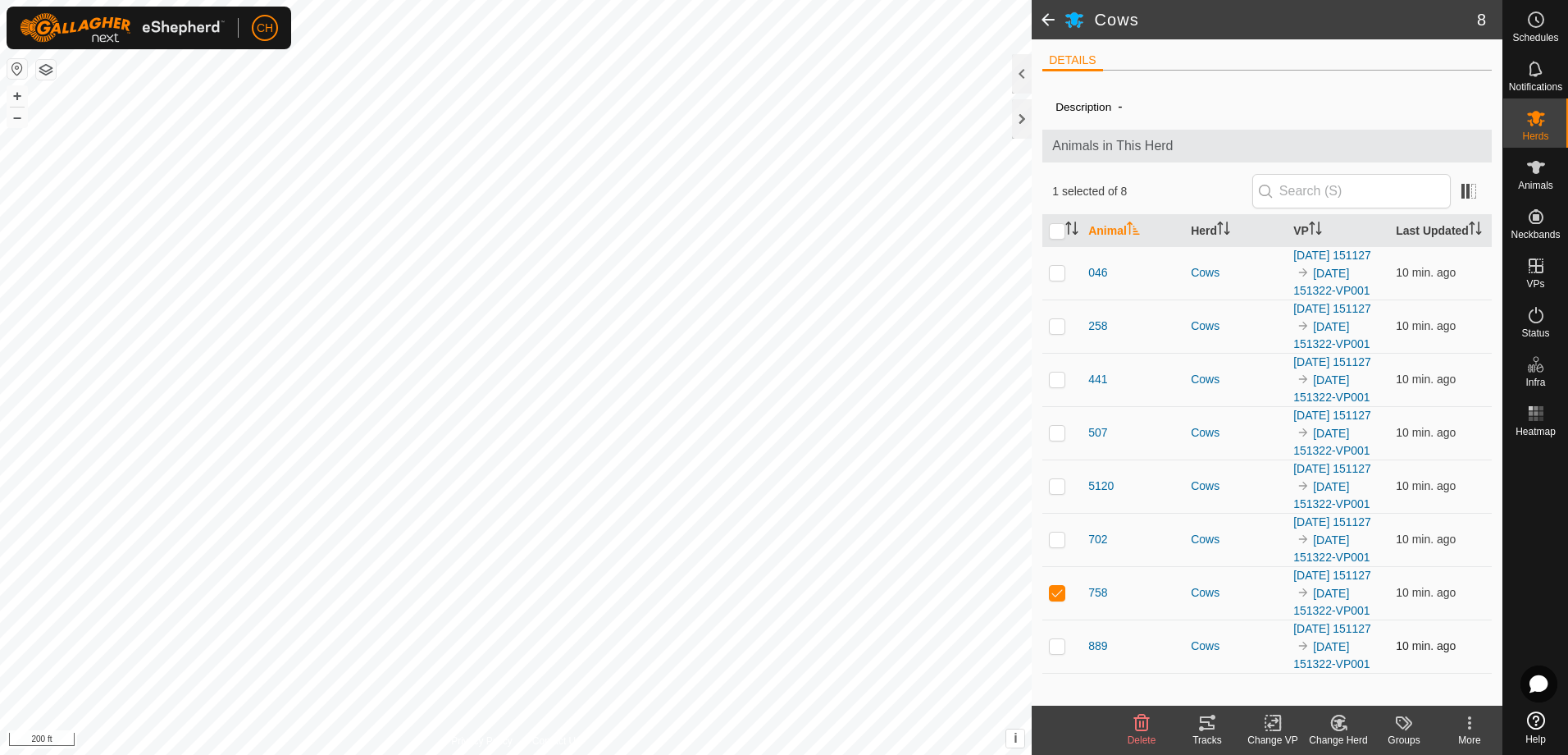
click at [1055, 652] on p-checkbox at bounding box center [1057, 645] width 17 height 13
checkbox input "true"
click at [1056, 599] on p-checkbox at bounding box center [1057, 592] width 17 height 13
checkbox input "false"
click at [1202, 729] on icon at bounding box center [1207, 722] width 15 height 13
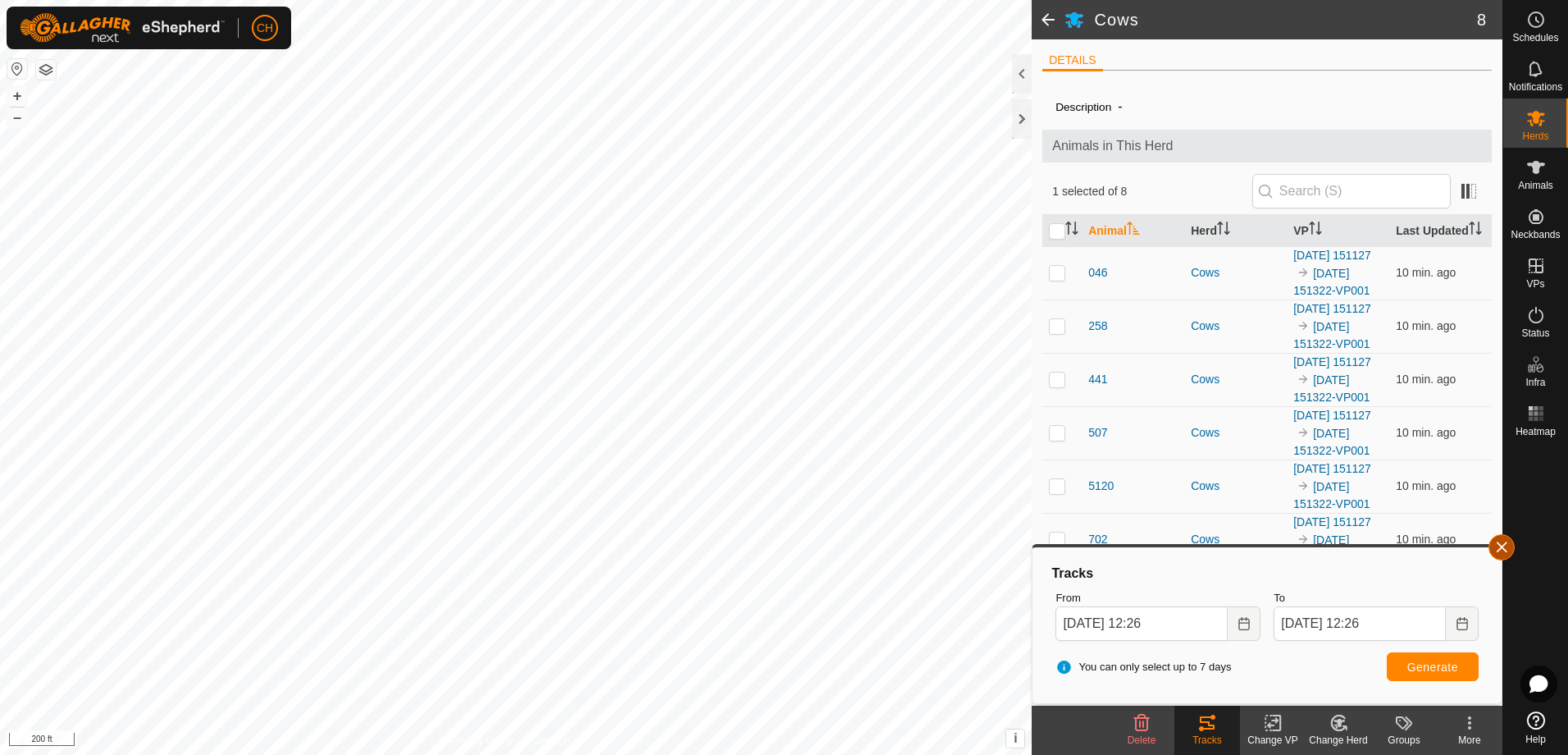
click at [1501, 546] on button "button" at bounding box center [1502, 547] width 26 height 26
